Goal: Information Seeking & Learning: Learn about a topic

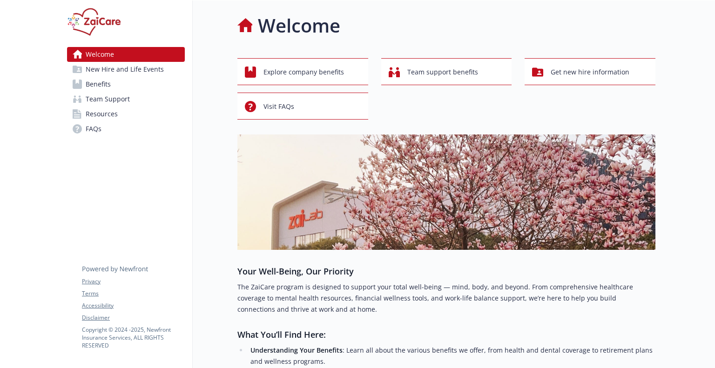
click at [121, 65] on span "New Hire and Life Events" at bounding box center [125, 69] width 78 height 15
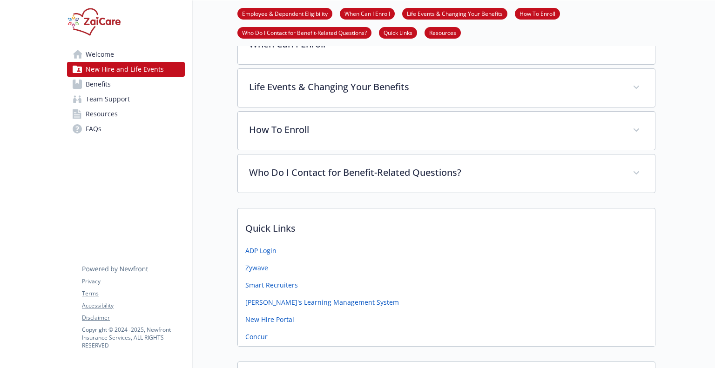
scroll to position [298, 0]
click at [127, 87] on link "Benefits" at bounding box center [126, 84] width 118 height 15
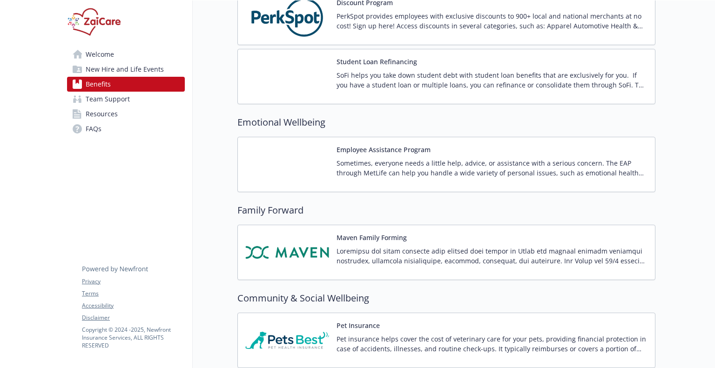
scroll to position [2184, 0]
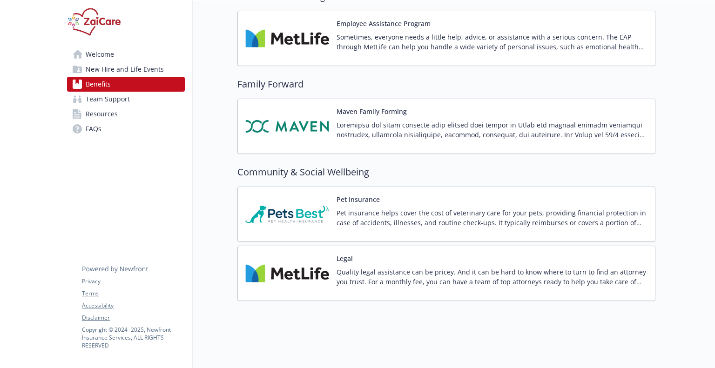
click at [395, 128] on p at bounding box center [491, 130] width 311 height 20
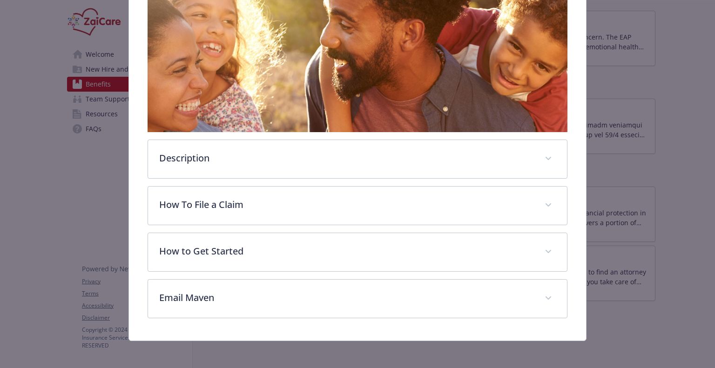
scroll to position [161, 0]
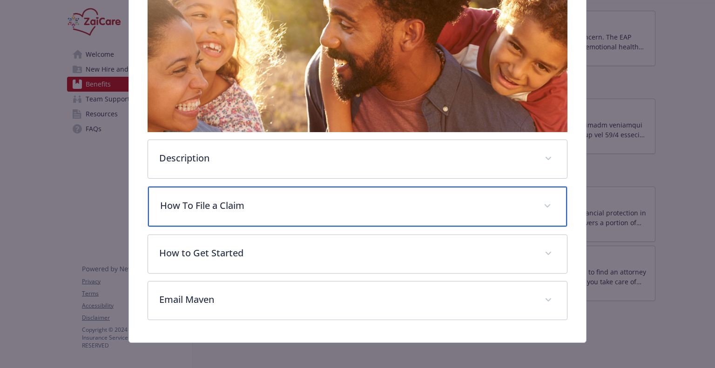
click at [332, 202] on p "How To File a Claim" at bounding box center [346, 206] width 372 height 14
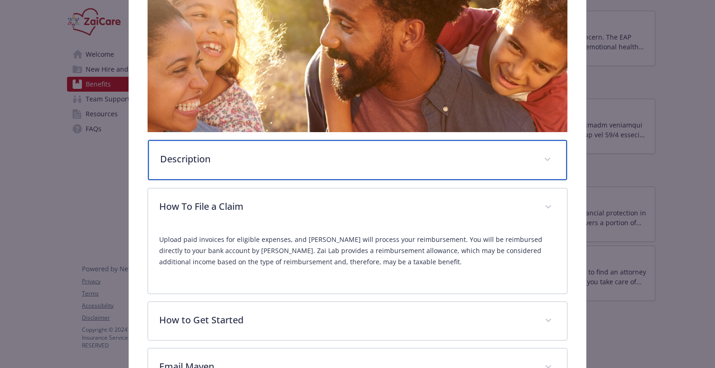
click at [330, 166] on div "Description" at bounding box center [357, 160] width 418 height 40
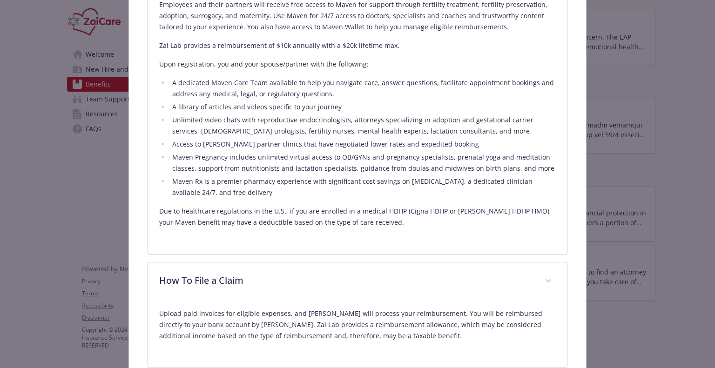
scroll to position [352, 0]
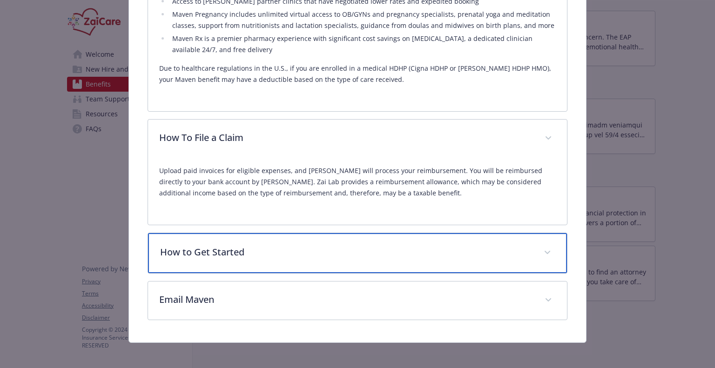
click at [319, 263] on div "How to Get Started" at bounding box center [357, 253] width 418 height 40
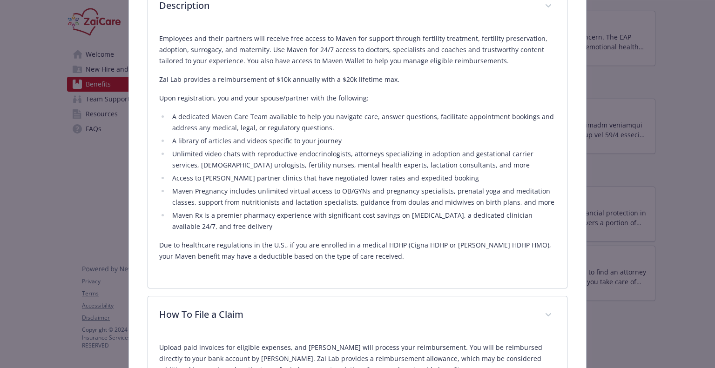
scroll to position [313, 0]
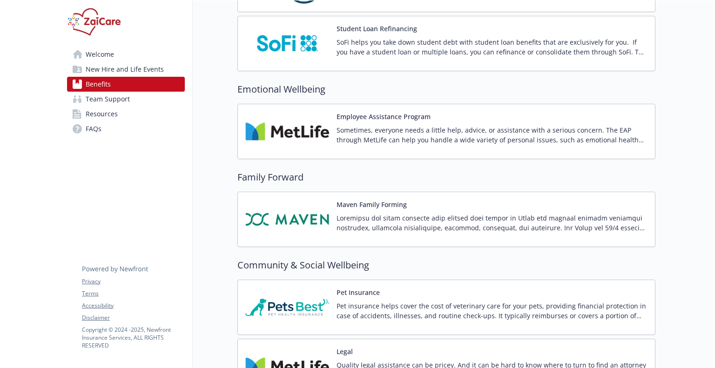
scroll to position [2092, 0]
click at [398, 201] on button "Maven Family Forming" at bounding box center [371, 204] width 70 height 10
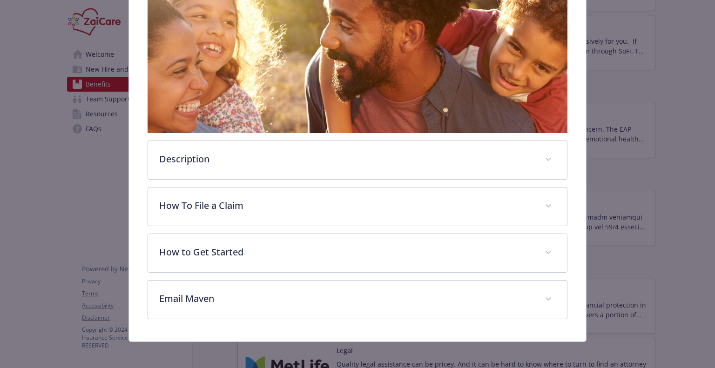
scroll to position [161, 0]
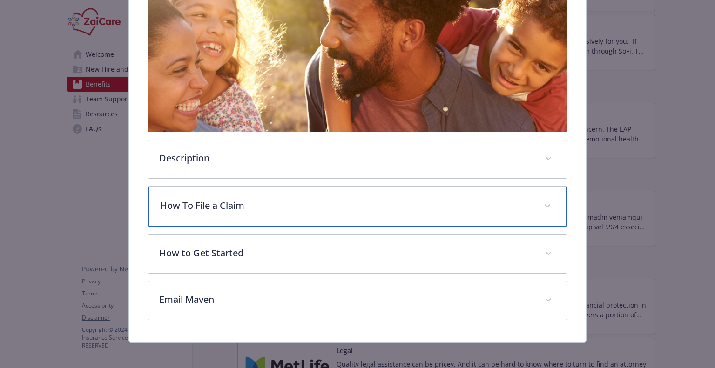
click at [221, 201] on p "How To File a Claim" at bounding box center [346, 206] width 372 height 14
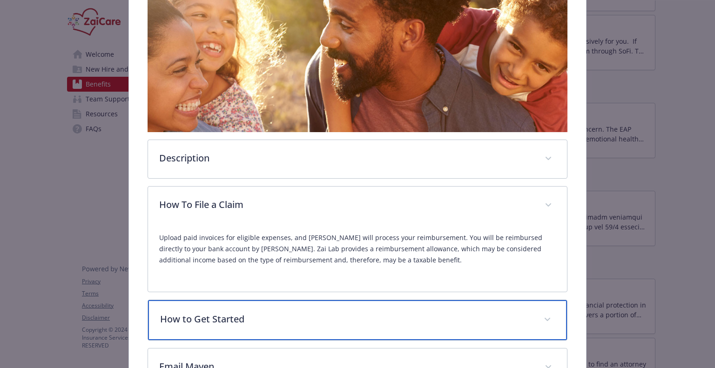
click at [273, 312] on p "How to Get Started" at bounding box center [346, 319] width 372 height 14
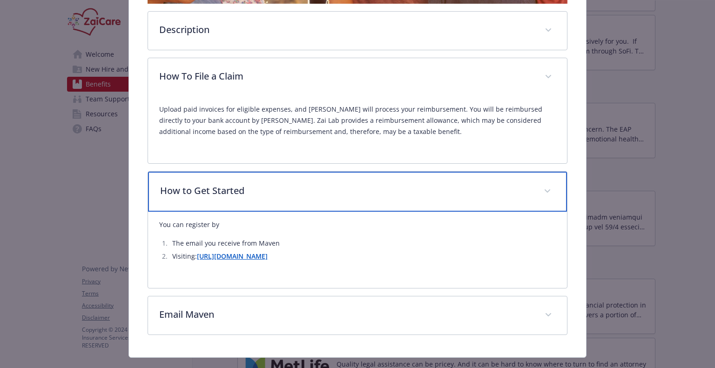
scroll to position [305, 0]
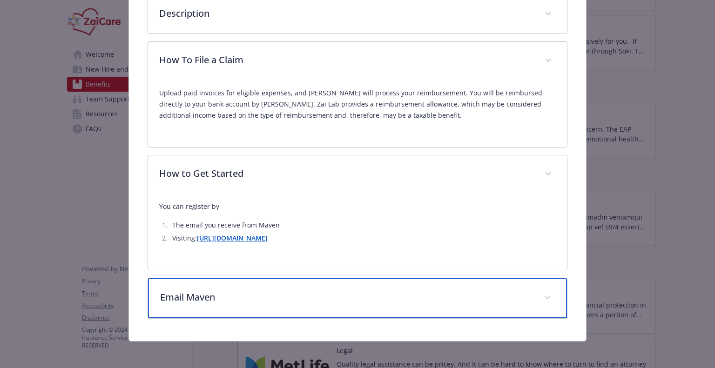
click at [249, 304] on div "Email Maven" at bounding box center [357, 298] width 418 height 40
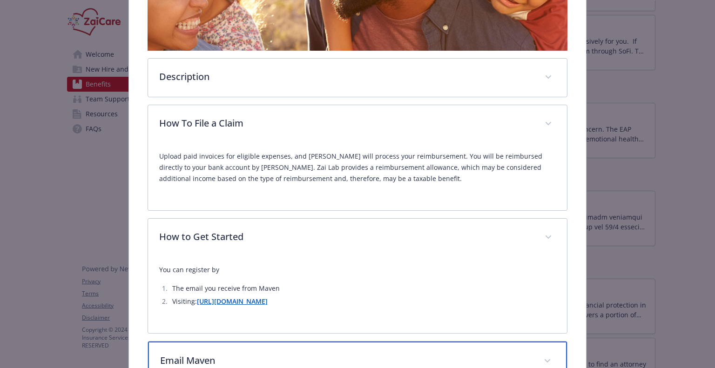
scroll to position [241, 0]
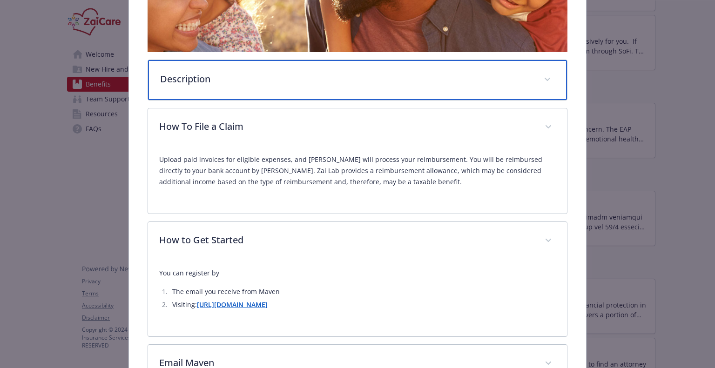
click at [245, 72] on p "Description" at bounding box center [346, 79] width 372 height 14
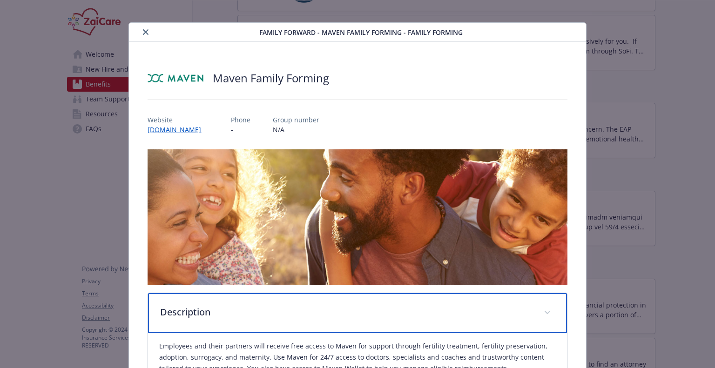
scroll to position [0, 0]
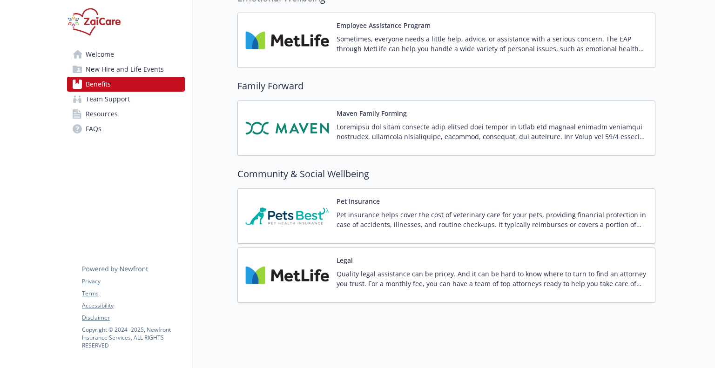
scroll to position [2184, 0]
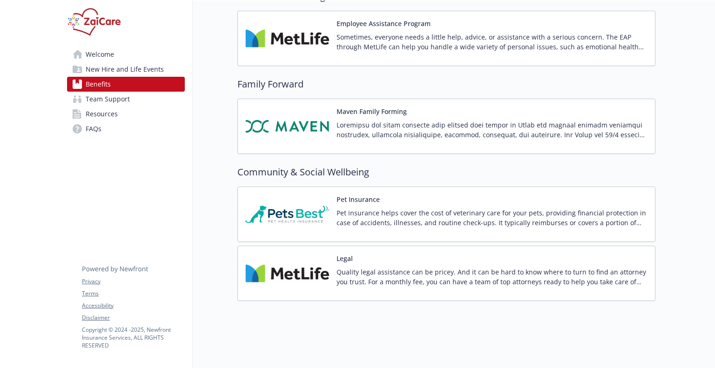
click at [123, 74] on span "New Hire and Life Events" at bounding box center [125, 69] width 78 height 15
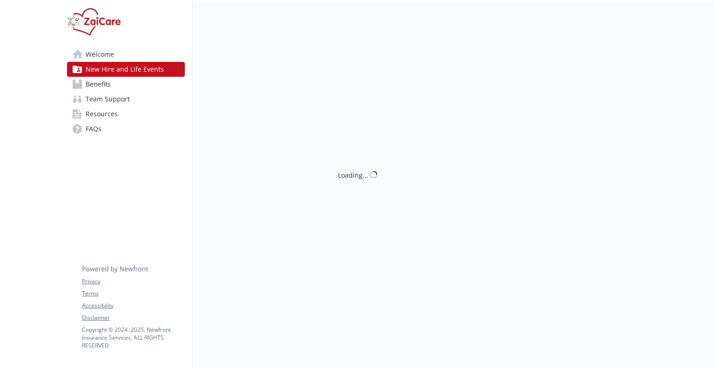
scroll to position [460, 0]
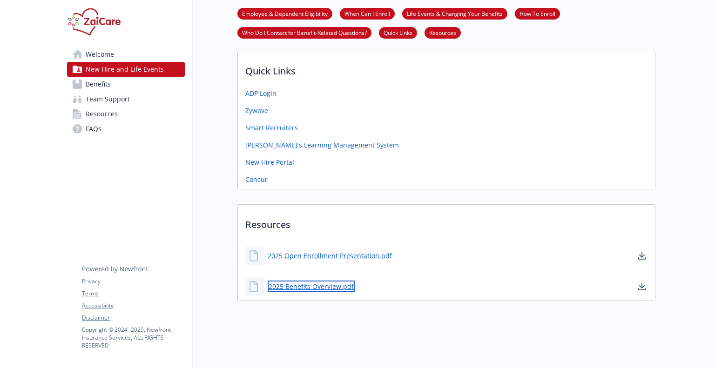
click at [331, 281] on link "2025 Benefits Overview.pdf" at bounding box center [311, 287] width 87 height 12
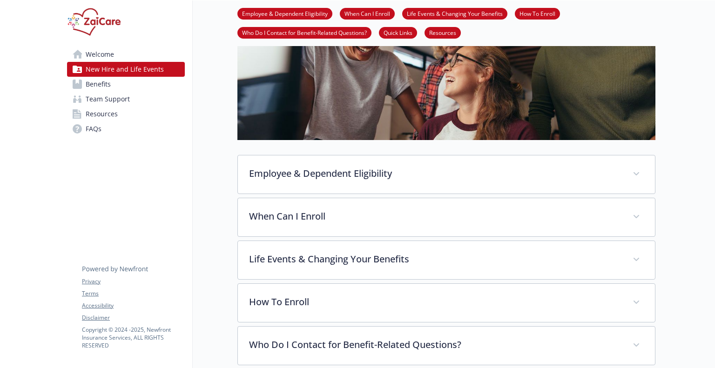
scroll to position [73, 0]
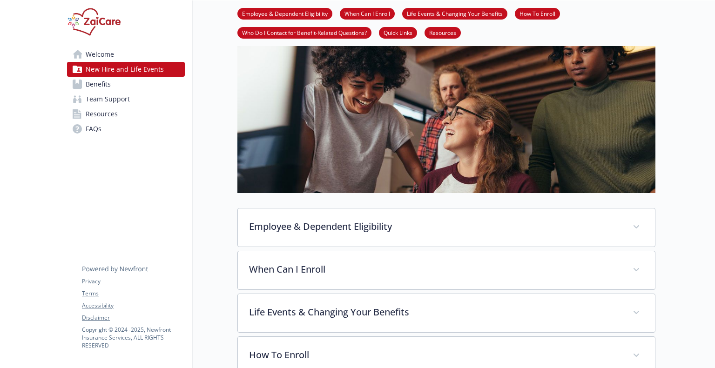
click at [99, 24] on img at bounding box center [94, 22] width 54 height 28
click at [97, 22] on img at bounding box center [94, 22] width 54 height 28
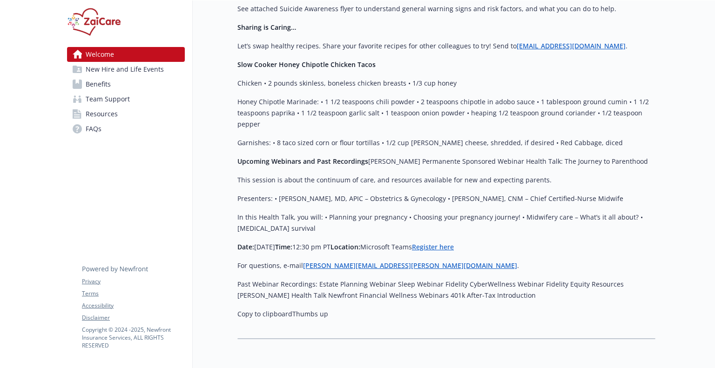
scroll to position [1028, 0]
